Goal: Task Accomplishment & Management: Use online tool/utility

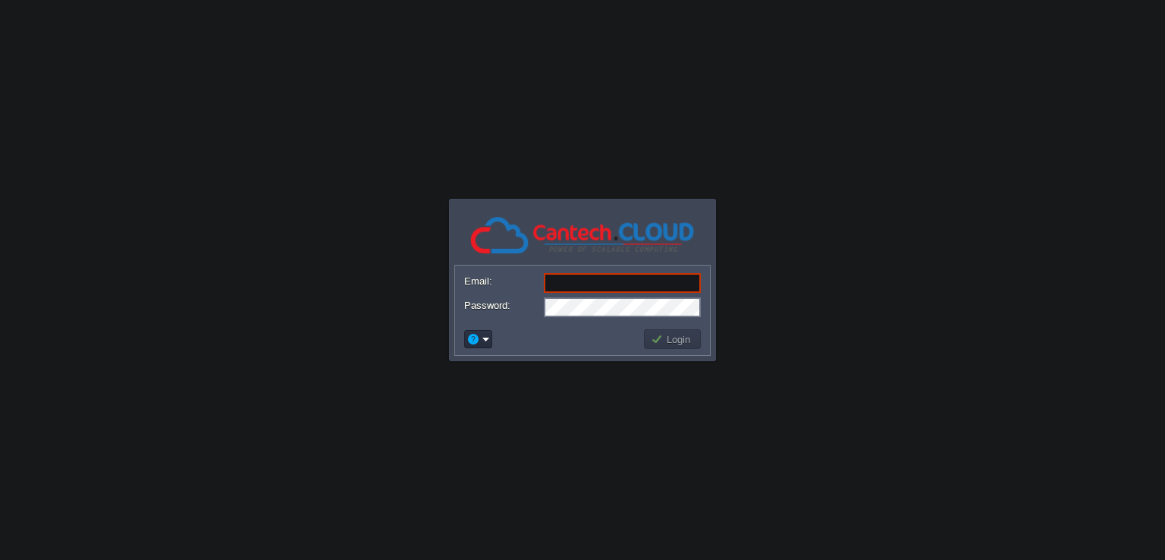
click at [724, 256] on body "Application Platform v.8.10.2 Required Field Email: Password: Login" at bounding box center [582, 280] width 1165 height 560
type input "[EMAIL_ADDRESS][DOMAIN_NAME]"
click at [663, 341] on button "Login" at bounding box center [673, 339] width 44 height 14
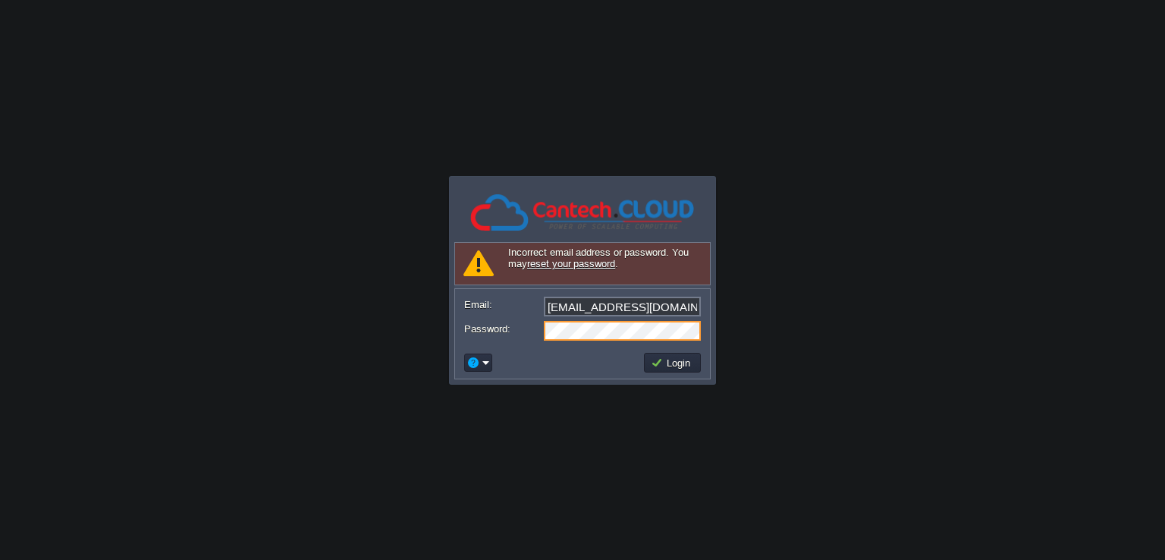
click at [697, 306] on input "[EMAIL_ADDRESS][DOMAIN_NAME]" at bounding box center [622, 307] width 157 height 20
click at [544, 297] on div at bounding box center [544, 297] width 0 height 0
click at [656, 364] on button "Login" at bounding box center [673, 363] width 44 height 14
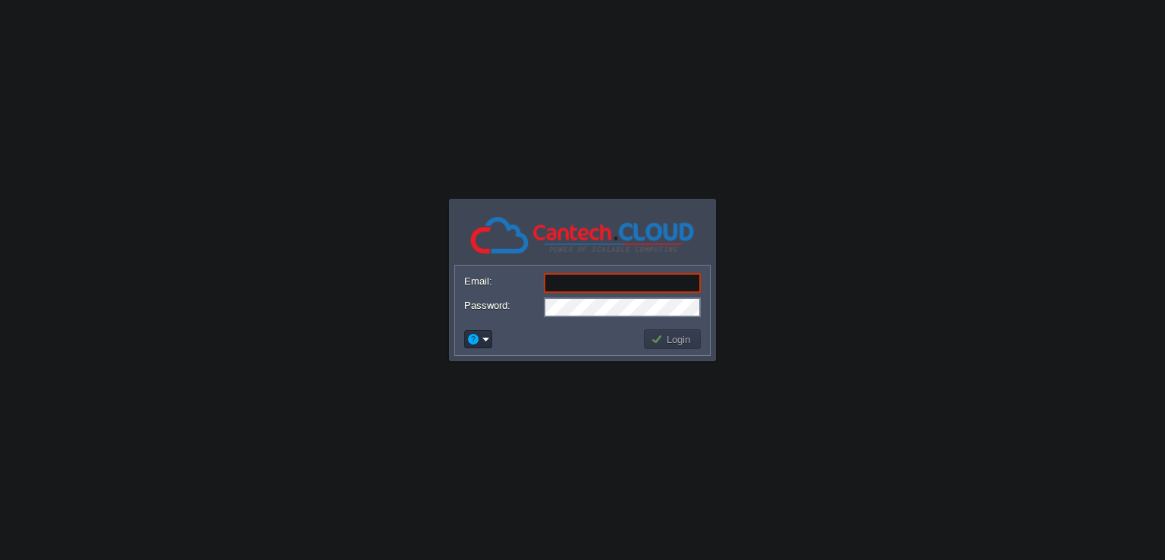
paste input "[EMAIL_ADDRESS][DOMAIN_NAME]"
type input "[EMAIL_ADDRESS][DOMAIN_NAME]"
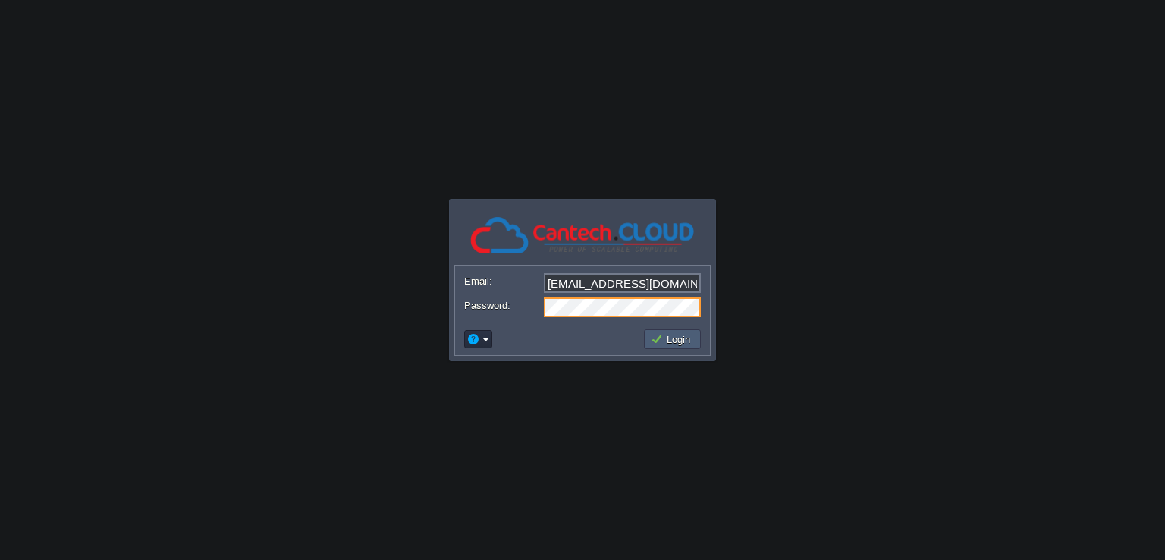
click at [661, 336] on button "Login" at bounding box center [673, 339] width 44 height 14
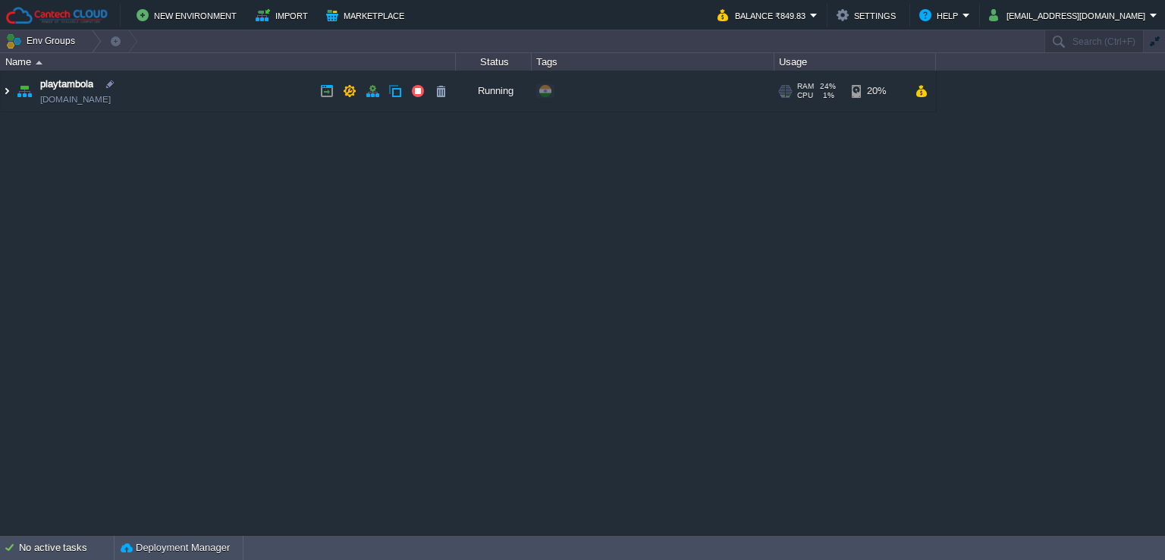
click at [2, 86] on img at bounding box center [7, 91] width 12 height 41
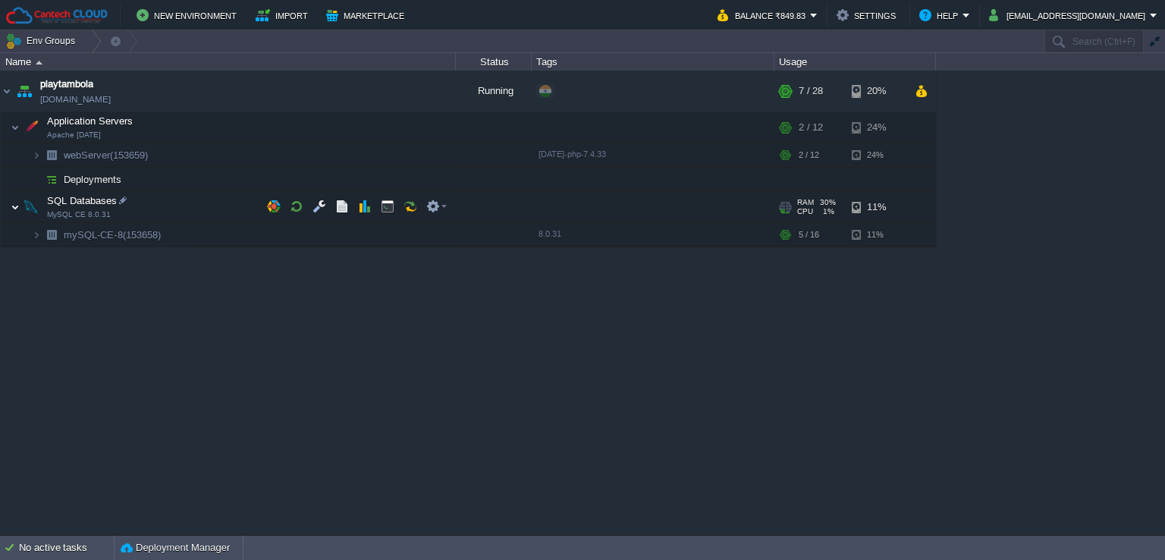
click at [14, 204] on img at bounding box center [15, 207] width 9 height 30
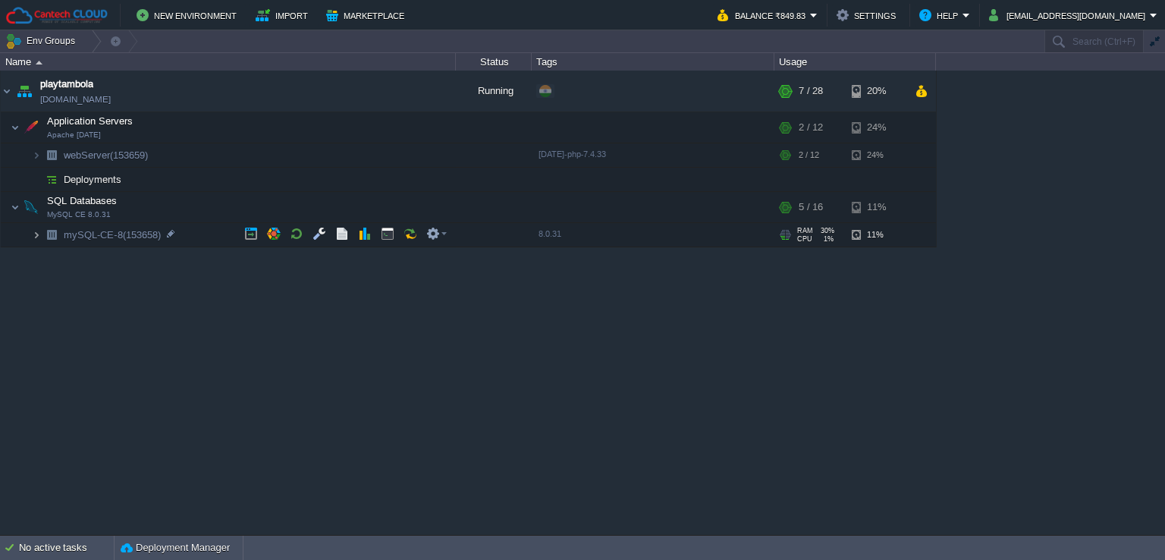
click at [35, 232] on img at bounding box center [36, 235] width 9 height 24
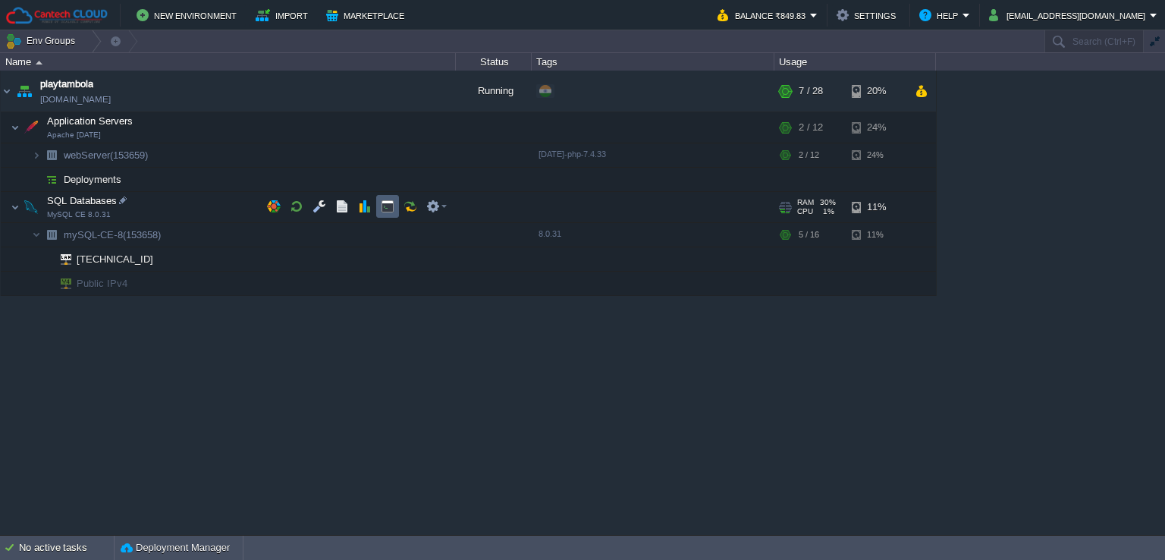
click at [385, 208] on button "button" at bounding box center [388, 206] width 14 height 14
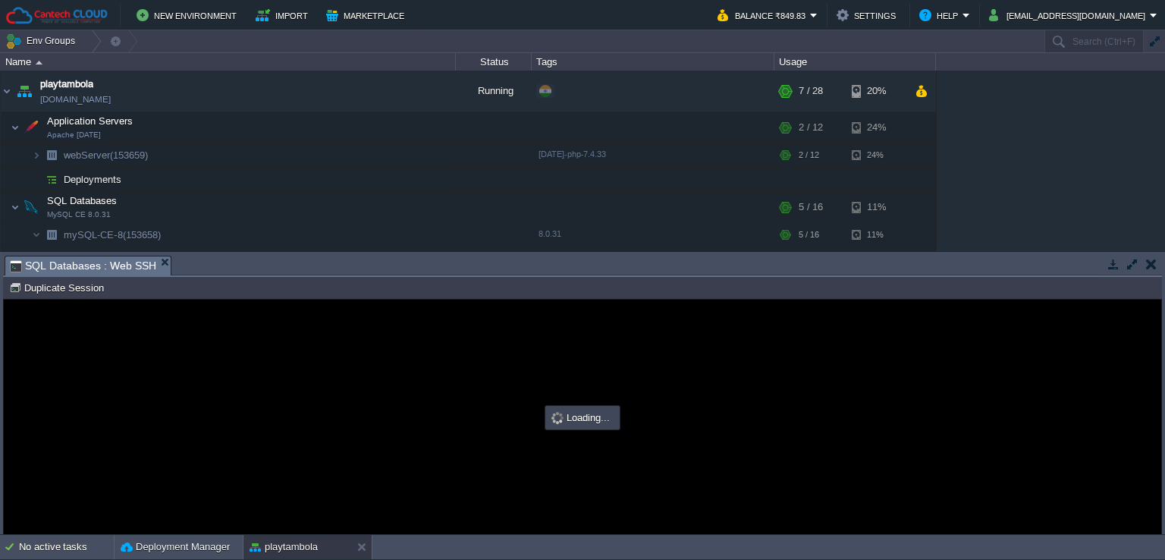
type input "#000000"
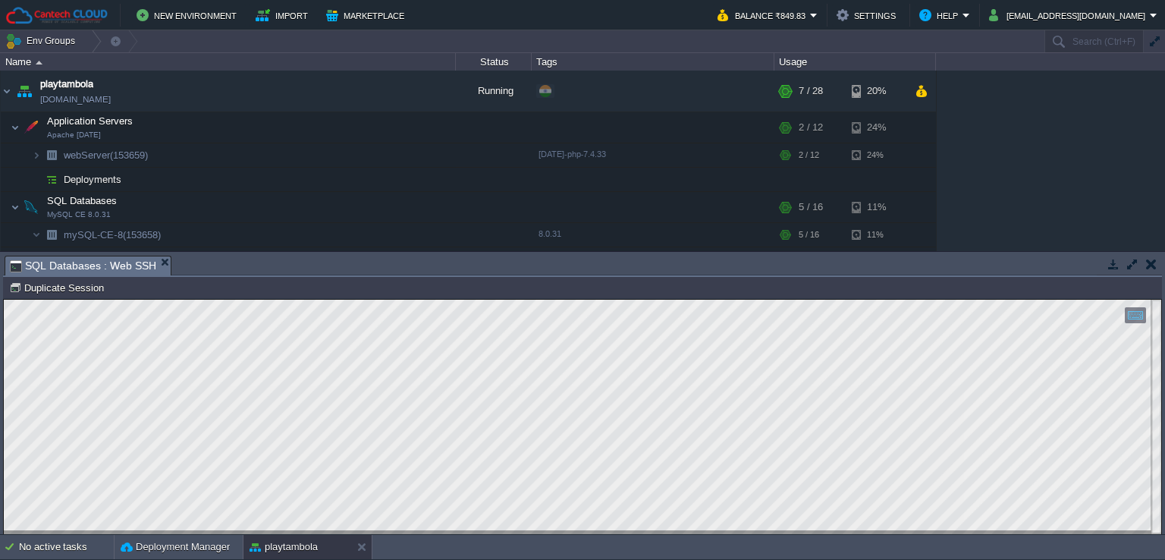
click at [4, 300] on html "Copy: Ctrl + Shift + C Paste: Ctrl + V Settings: Ctrl + Shift + Alt 0" at bounding box center [583, 300] width 1158 height 0
